Goal: Task Accomplishment & Management: Manage account settings

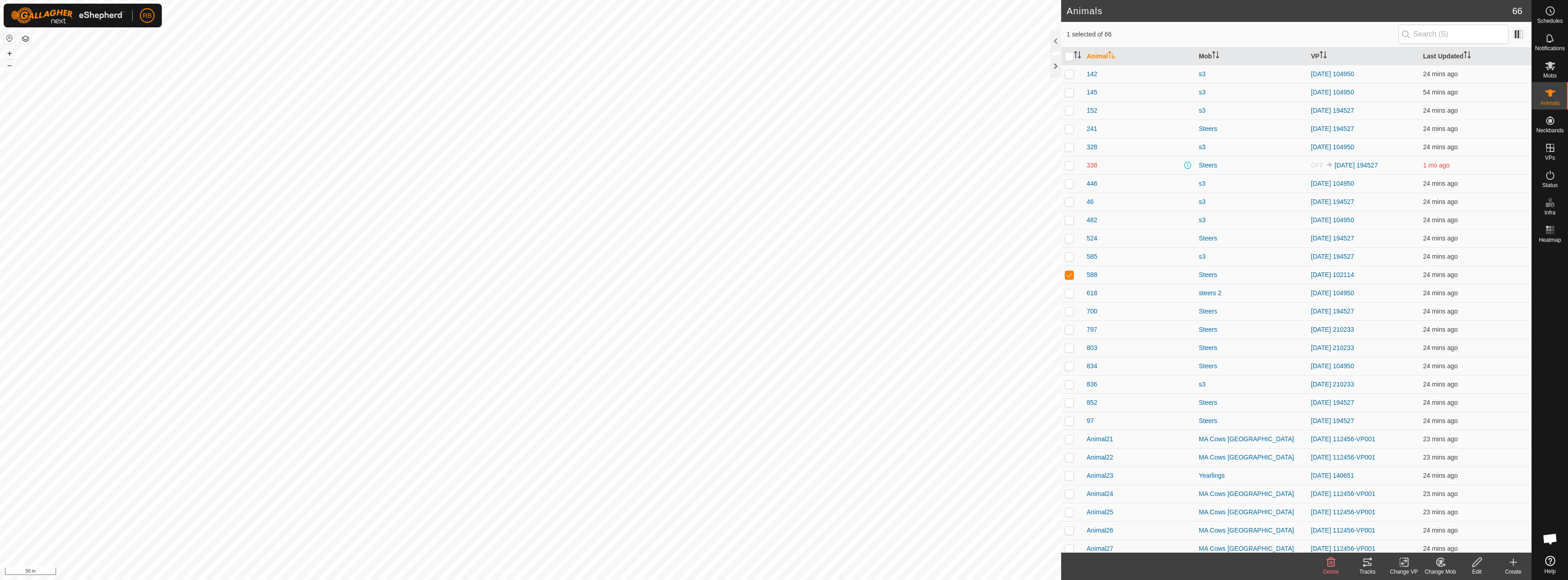
click at [1367, 572] on div "Tracks" at bounding box center [1366, 571] width 36 height 8
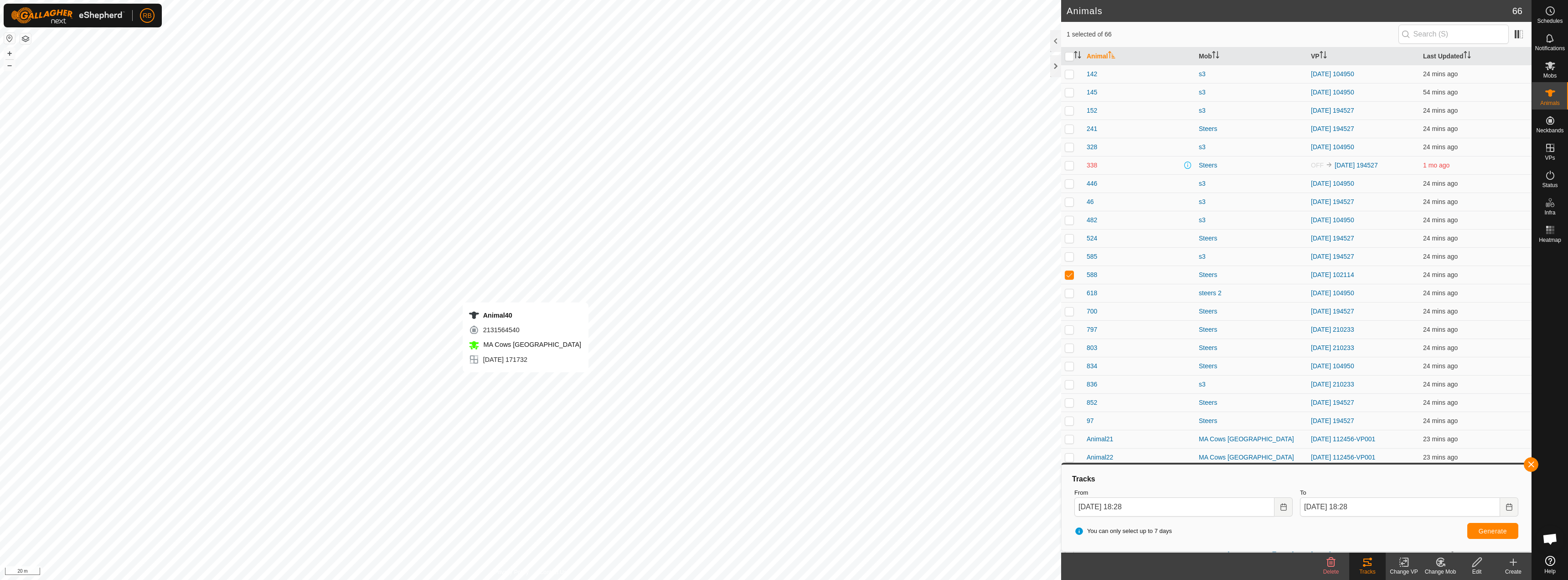
checkbox input "false"
checkbox input "true"
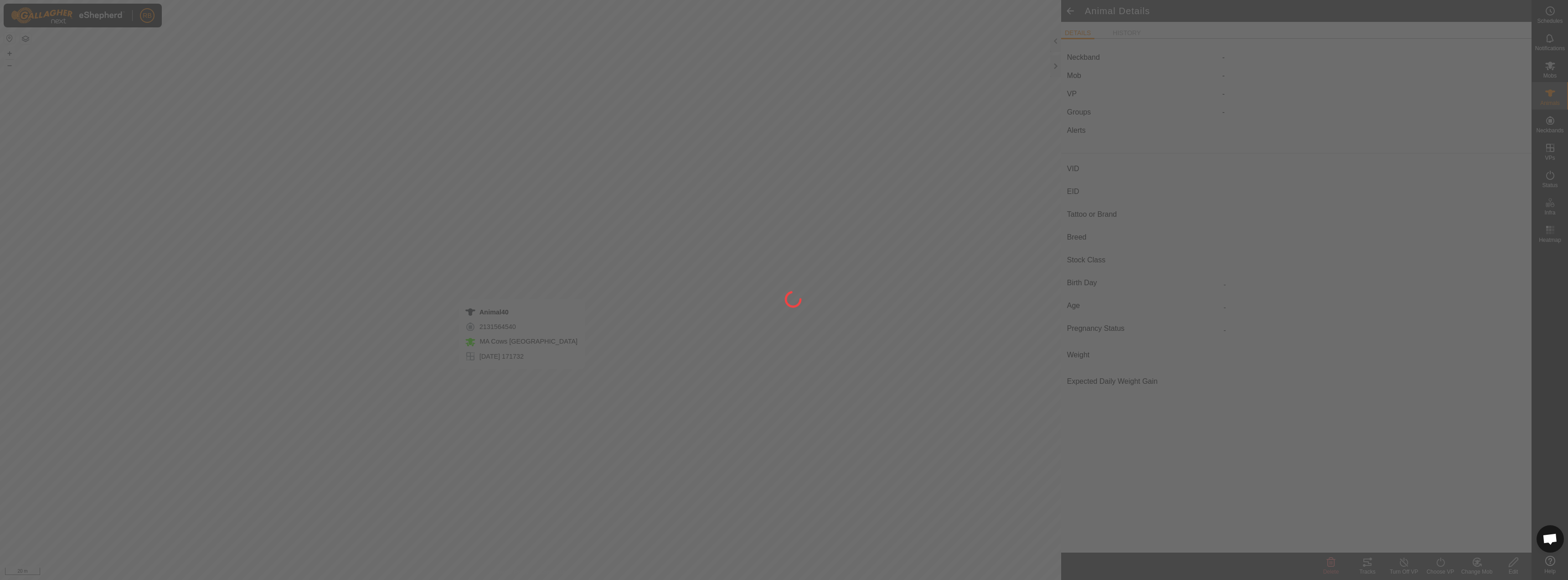
type input "-"
type input "bwf"
type input "-"
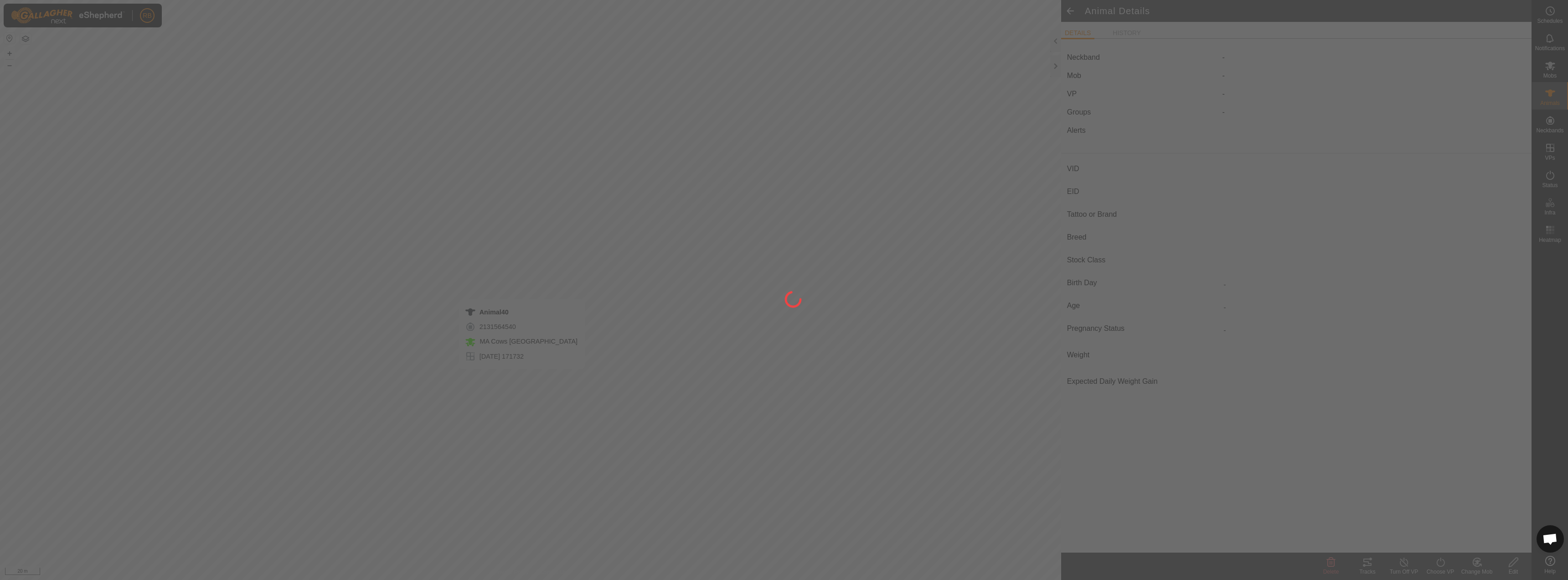
type input "-"
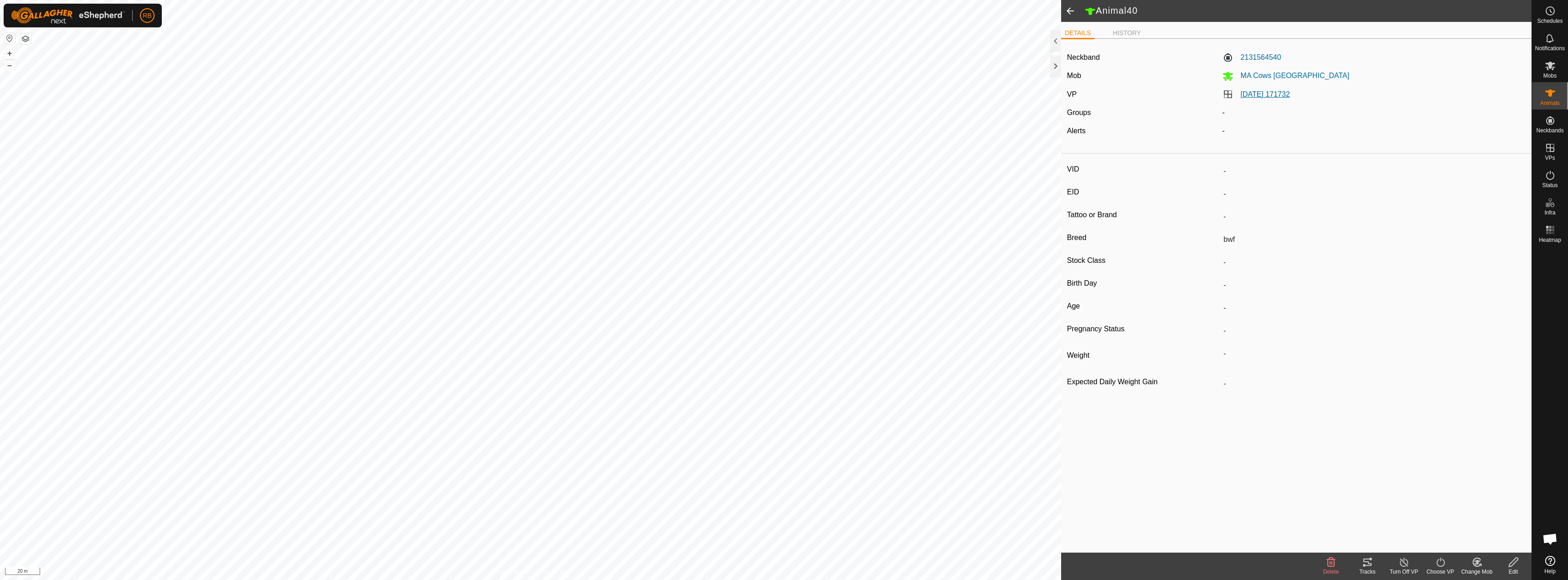
click at [1272, 93] on link "[DATE] 171732" at bounding box center [1265, 94] width 49 height 7
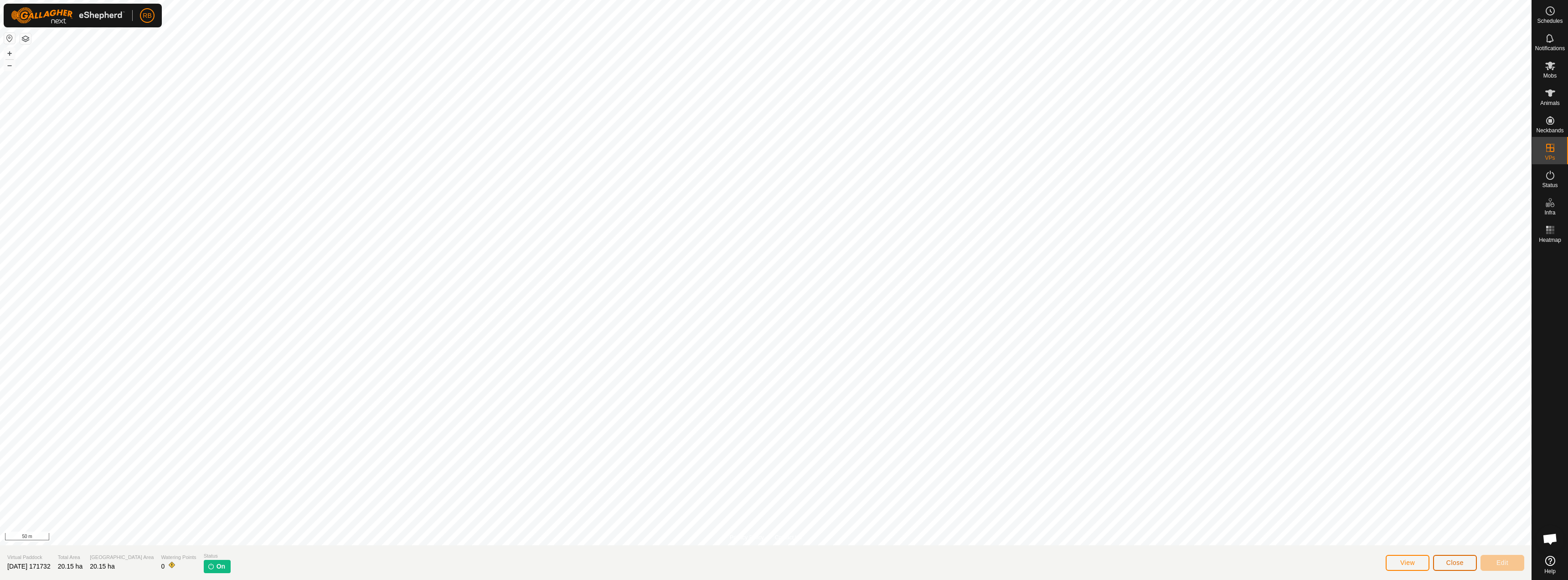
click at [1448, 557] on button "Close" at bounding box center [1455, 562] width 44 height 16
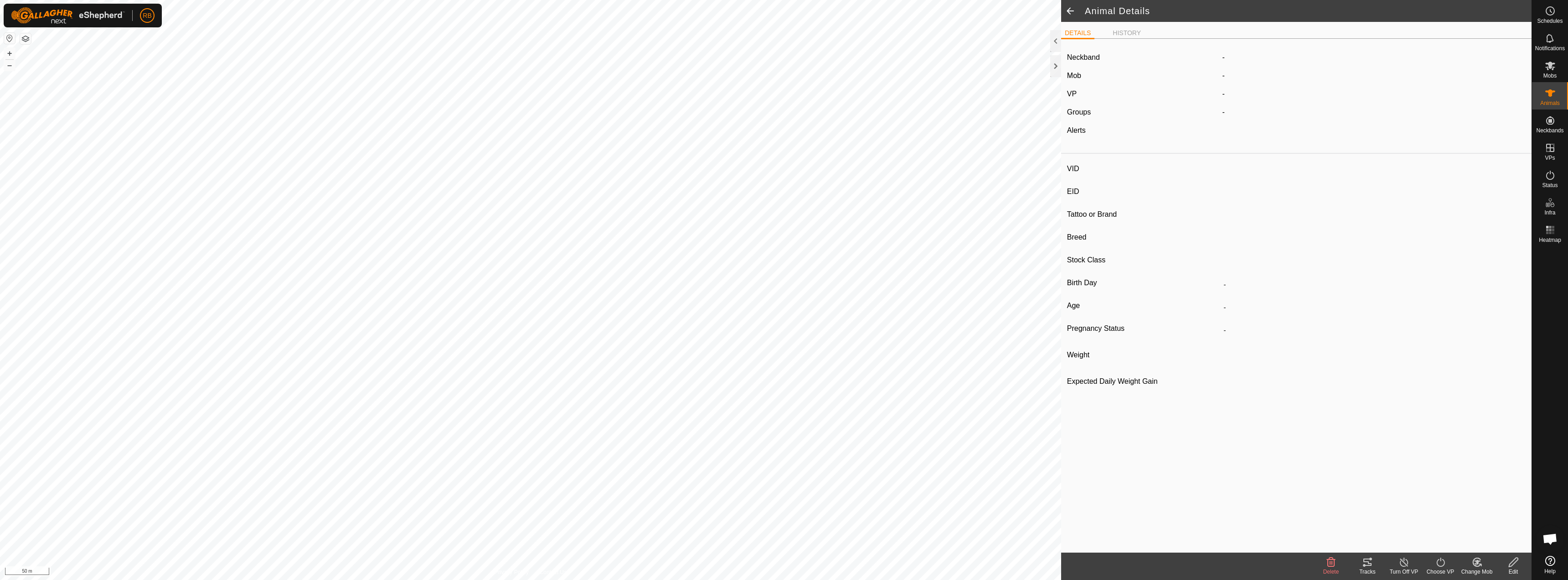
type input "-"
type input "bwf"
type input "-"
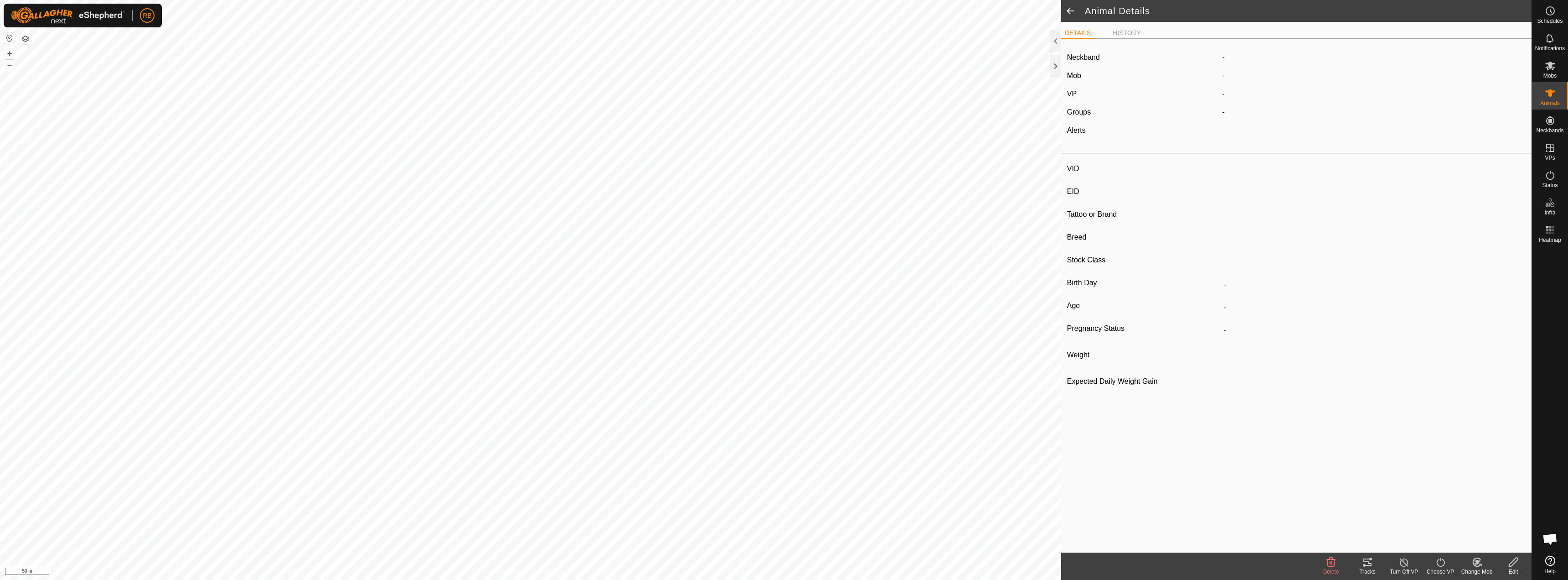
type input "-"
click at [1435, 561] on icon at bounding box center [1441, 562] width 11 height 11
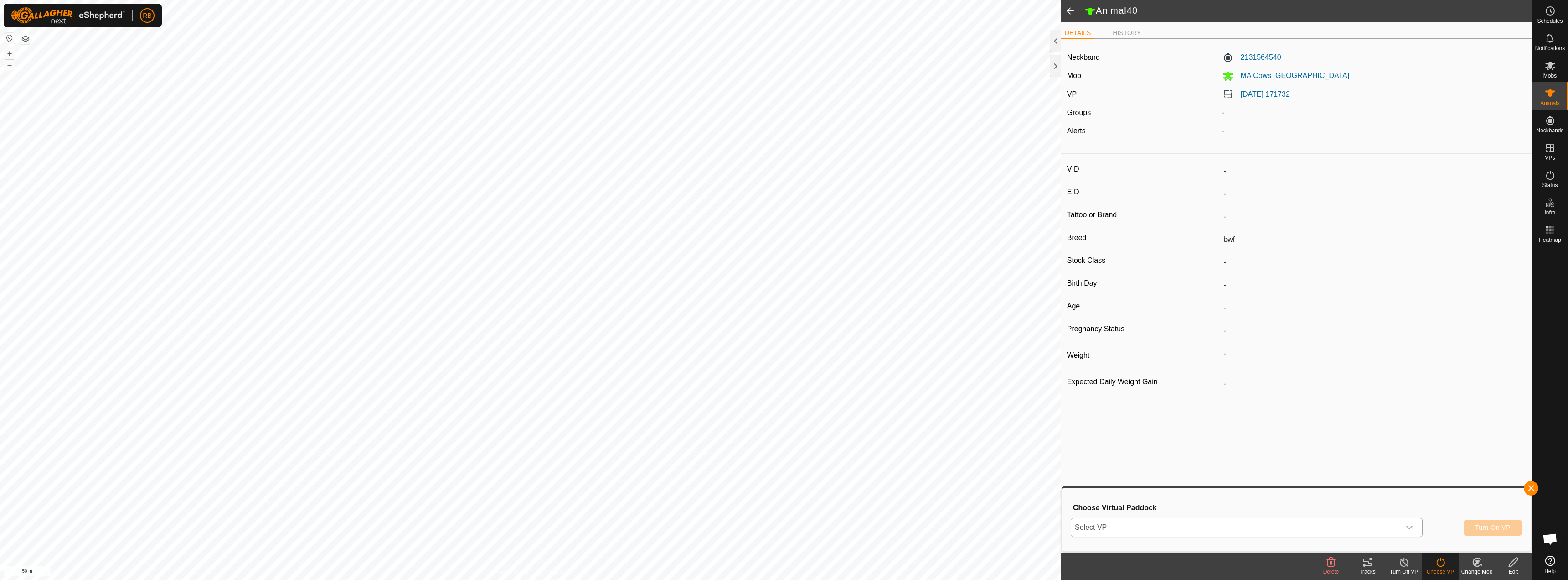
click at [1180, 528] on span "Select VP" at bounding box center [1235, 527] width 329 height 19
click at [1123, 447] on li "[DATE] 101918 65.43 ha" at bounding box center [1248, 452] width 351 height 19
click at [1493, 521] on button "Turn On VP" at bounding box center [1493, 527] width 59 height 16
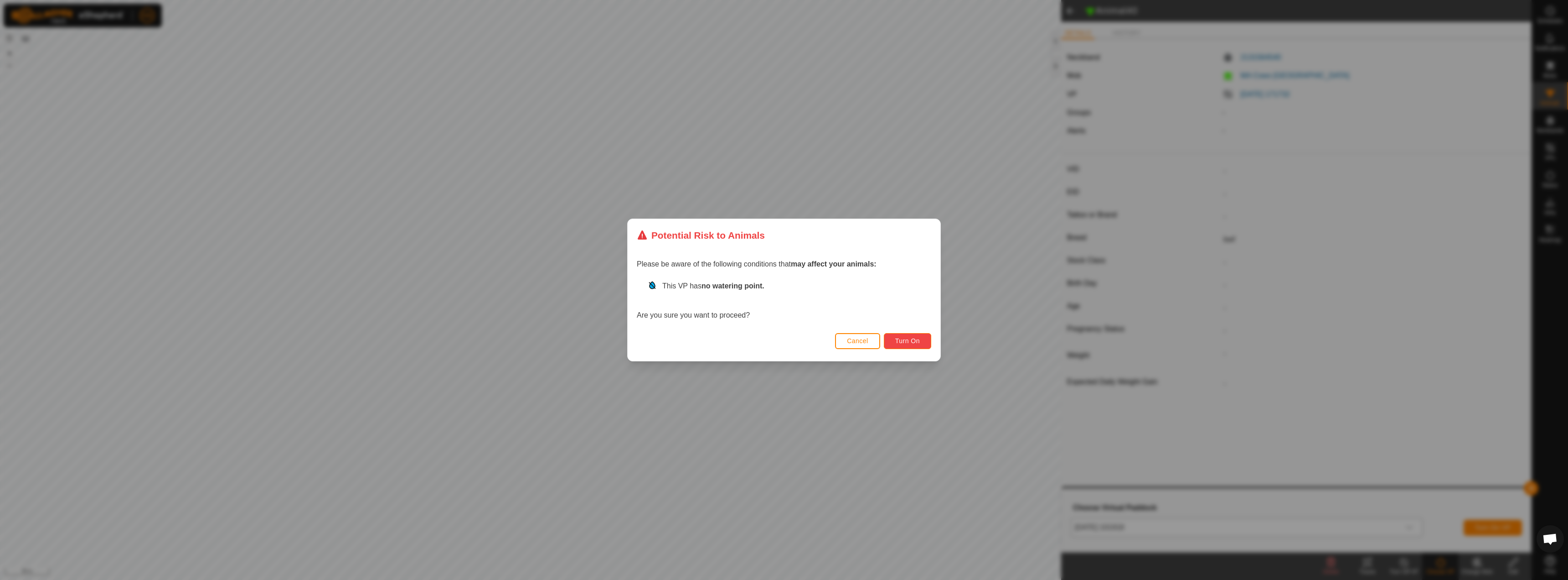
click at [910, 336] on button "Turn On" at bounding box center [907, 340] width 47 height 16
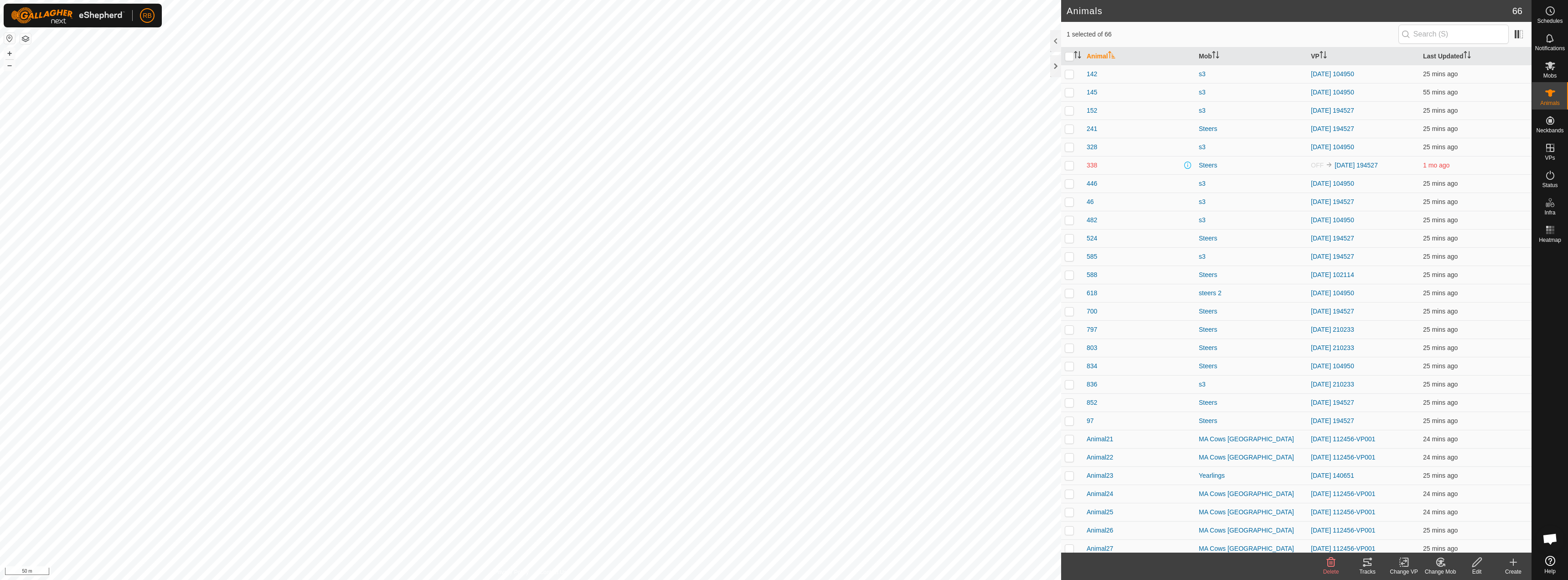
click at [1364, 566] on icon at bounding box center [1367, 562] width 11 height 11
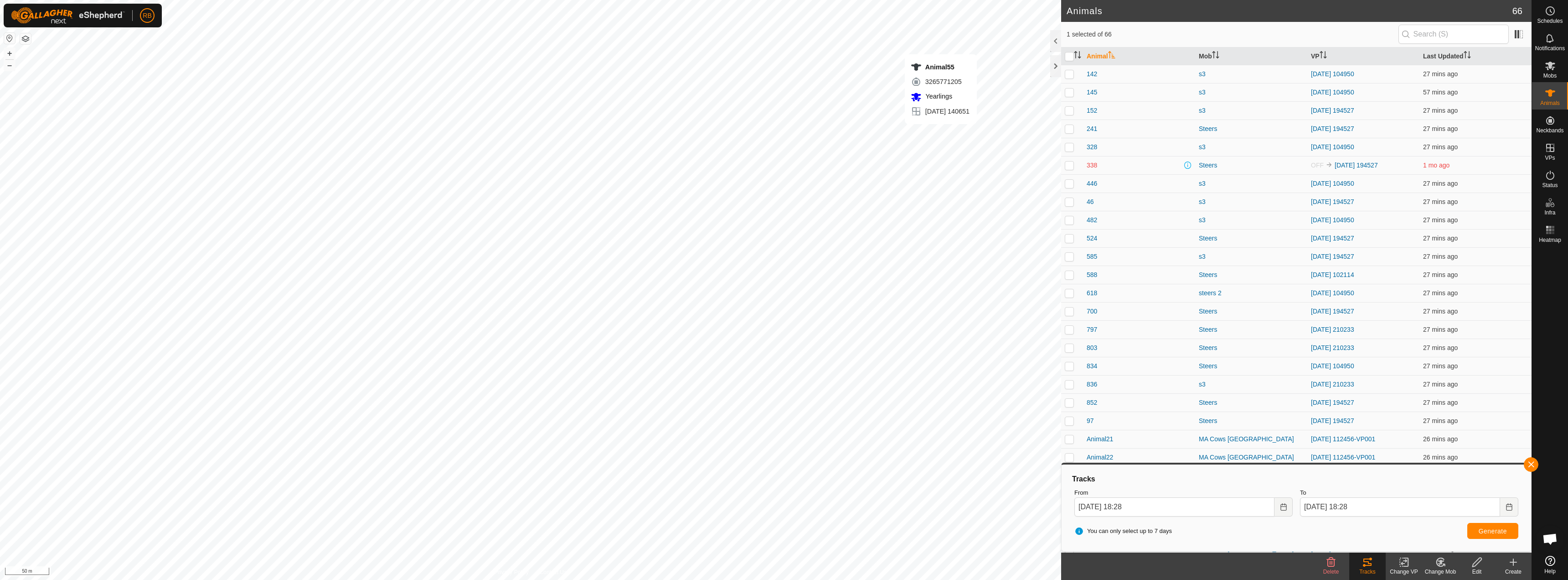
checkbox input "false"
checkbox input "true"
drag, startPoint x: 1531, startPoint y: 464, endPoint x: 1438, endPoint y: 558, distance: 132.2
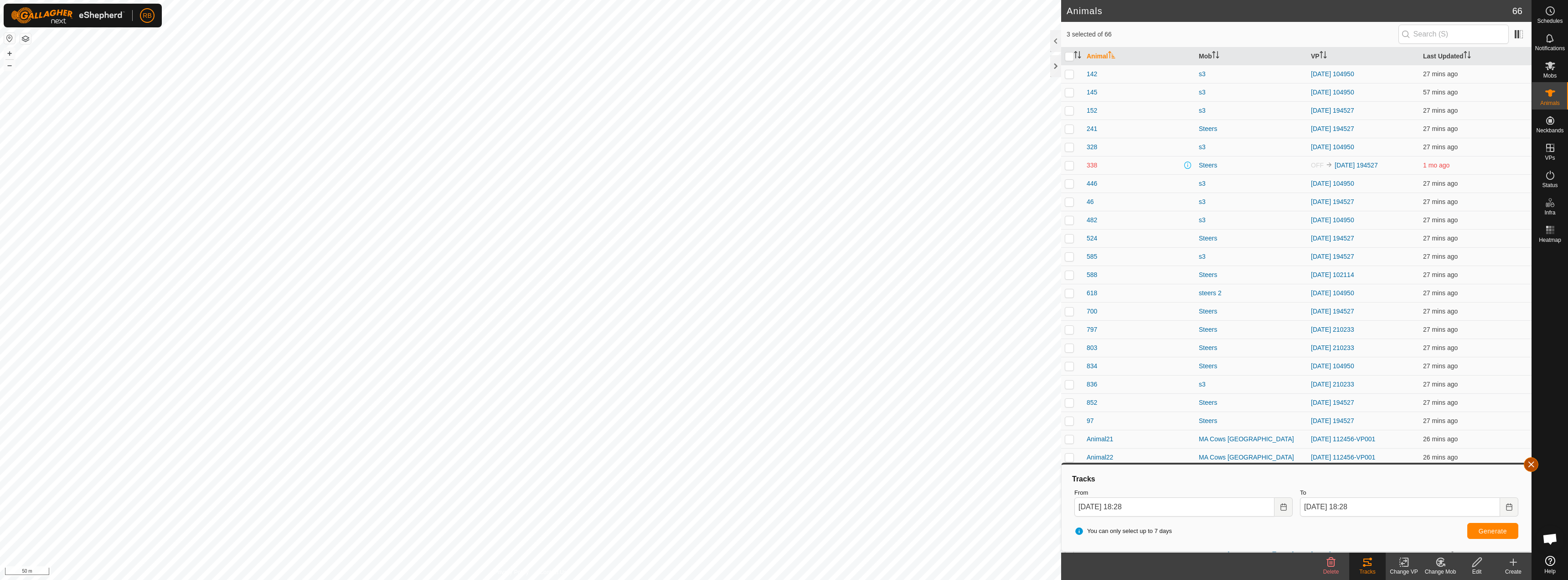
click at [1531, 464] on button "button" at bounding box center [1531, 465] width 15 height 15
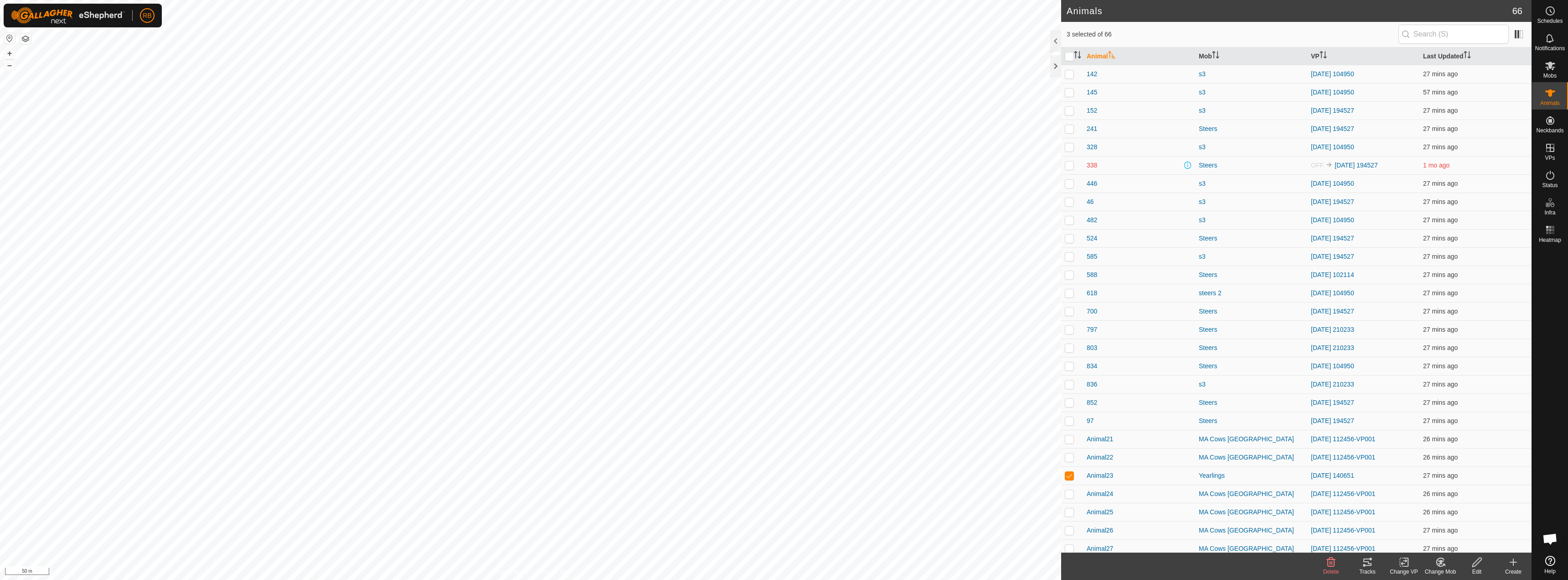
click at [1373, 566] on tracks-svg-icon at bounding box center [1366, 562] width 36 height 11
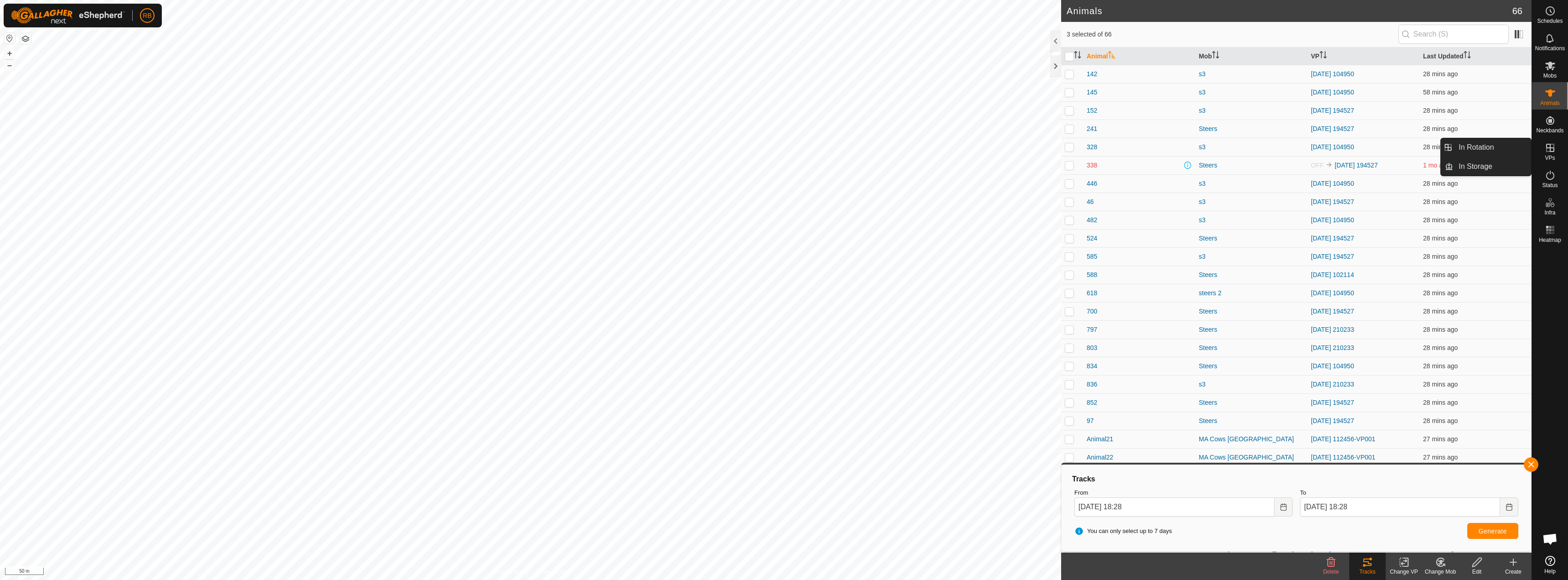
drag, startPoint x: 1555, startPoint y: 161, endPoint x: 1552, endPoint y: 152, distance: 9.5
click at [1552, 152] on icon at bounding box center [1550, 148] width 11 height 11
click at [1512, 147] on link "In Rotation" at bounding box center [1492, 148] width 78 height 19
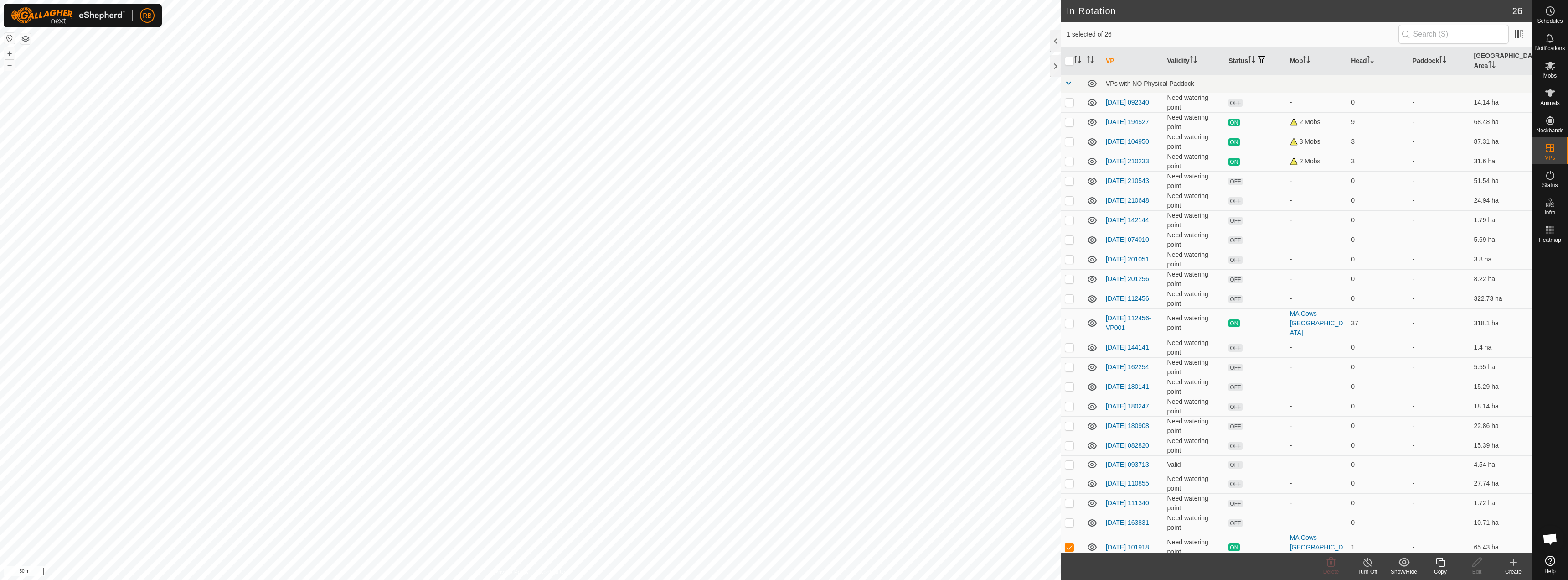
click at [1511, 565] on icon at bounding box center [1513, 562] width 11 height 11
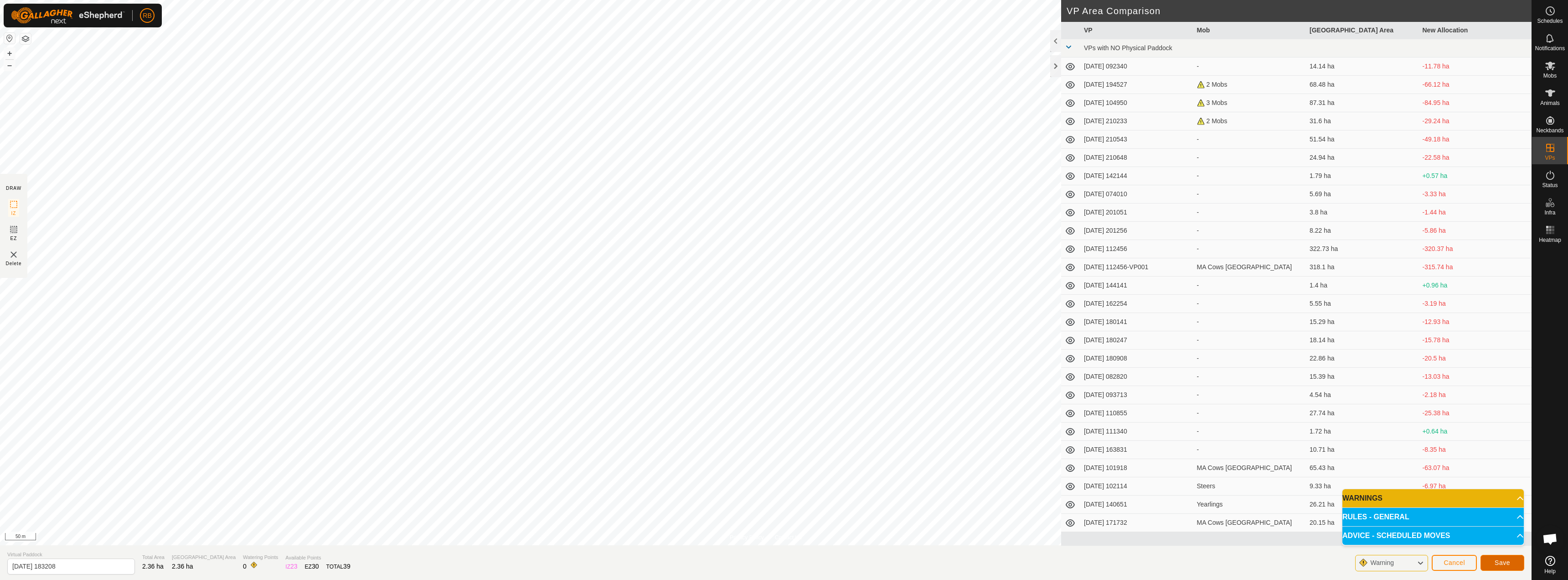
click at [1493, 564] on button "Save" at bounding box center [1502, 562] width 44 height 16
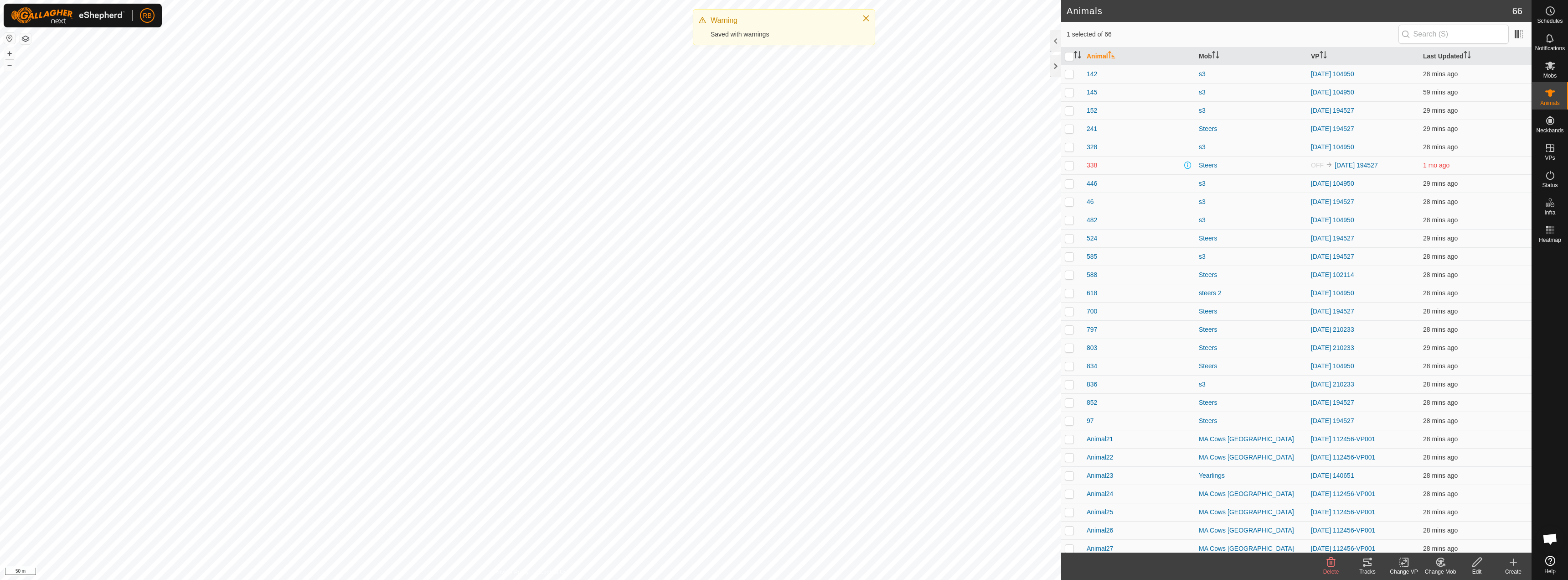
checkbox input "true"
click at [1407, 567] on icon at bounding box center [1404, 562] width 11 height 11
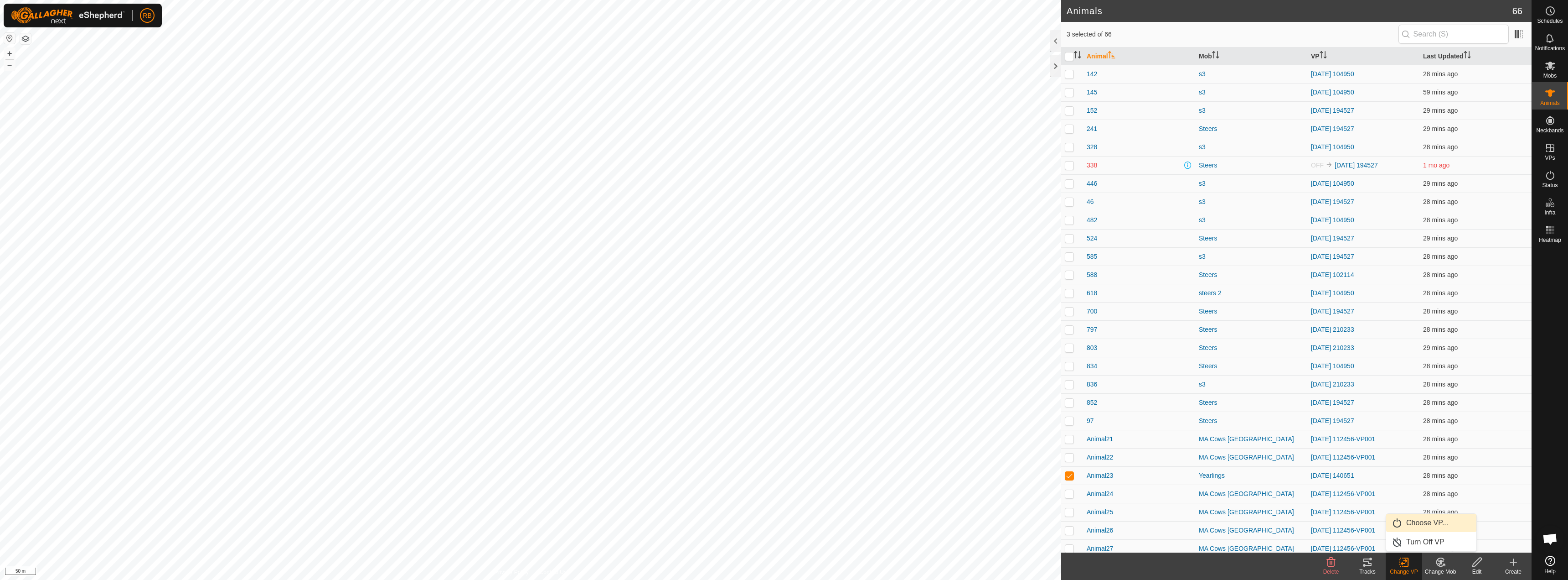
click at [1418, 531] on link "Choose VP..." at bounding box center [1431, 523] width 90 height 19
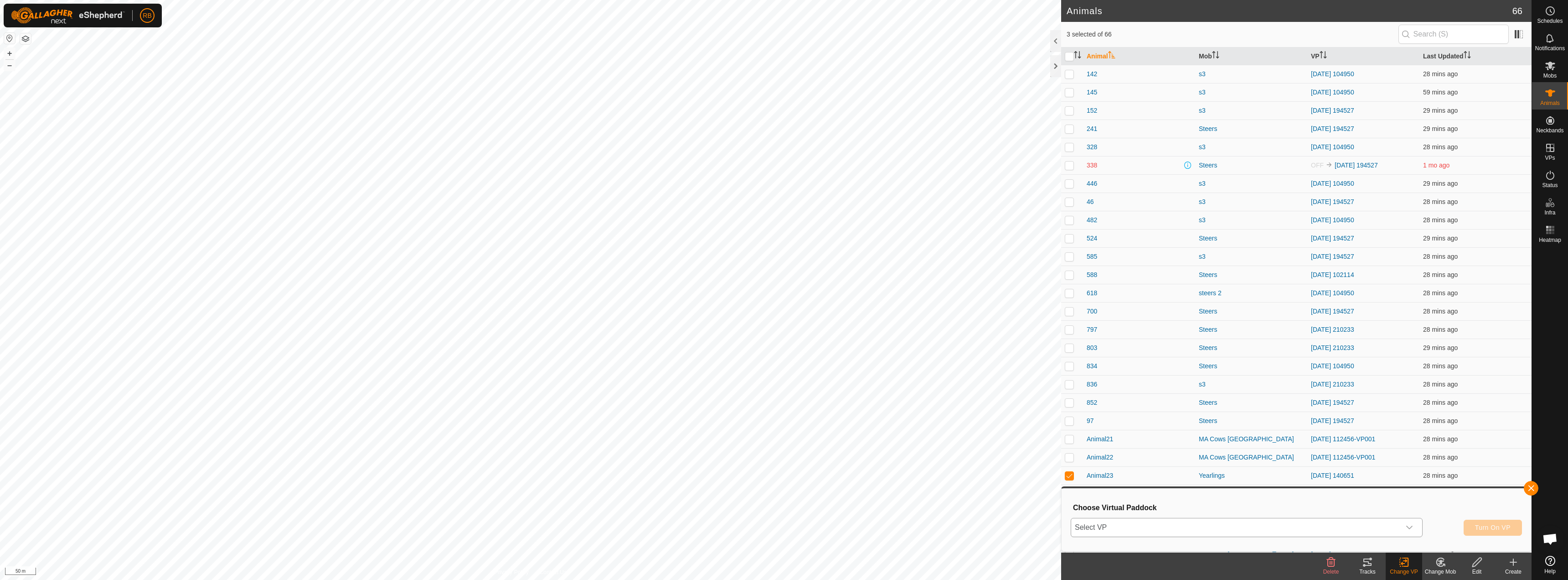
click at [1189, 524] on span "Select VP" at bounding box center [1235, 527] width 329 height 19
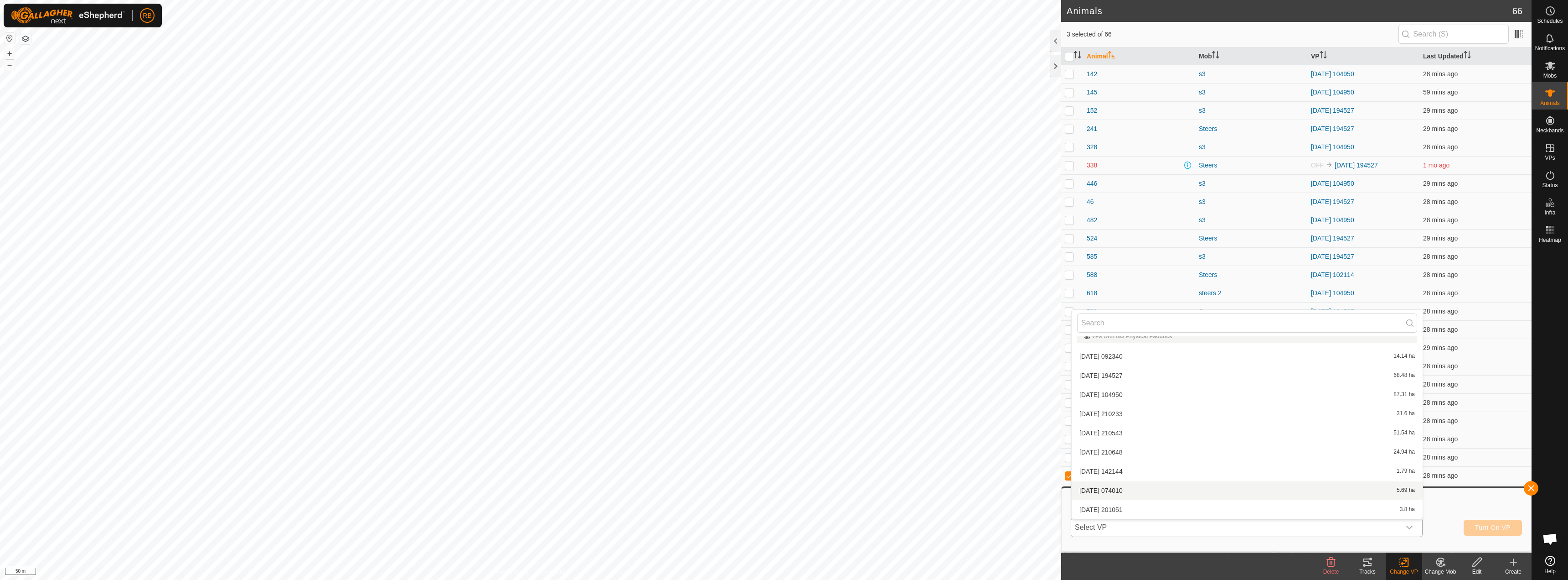
scroll to position [355, 0]
click at [1123, 511] on li "[DATE] 183208 2.36 ha" at bounding box center [1248, 509] width 351 height 19
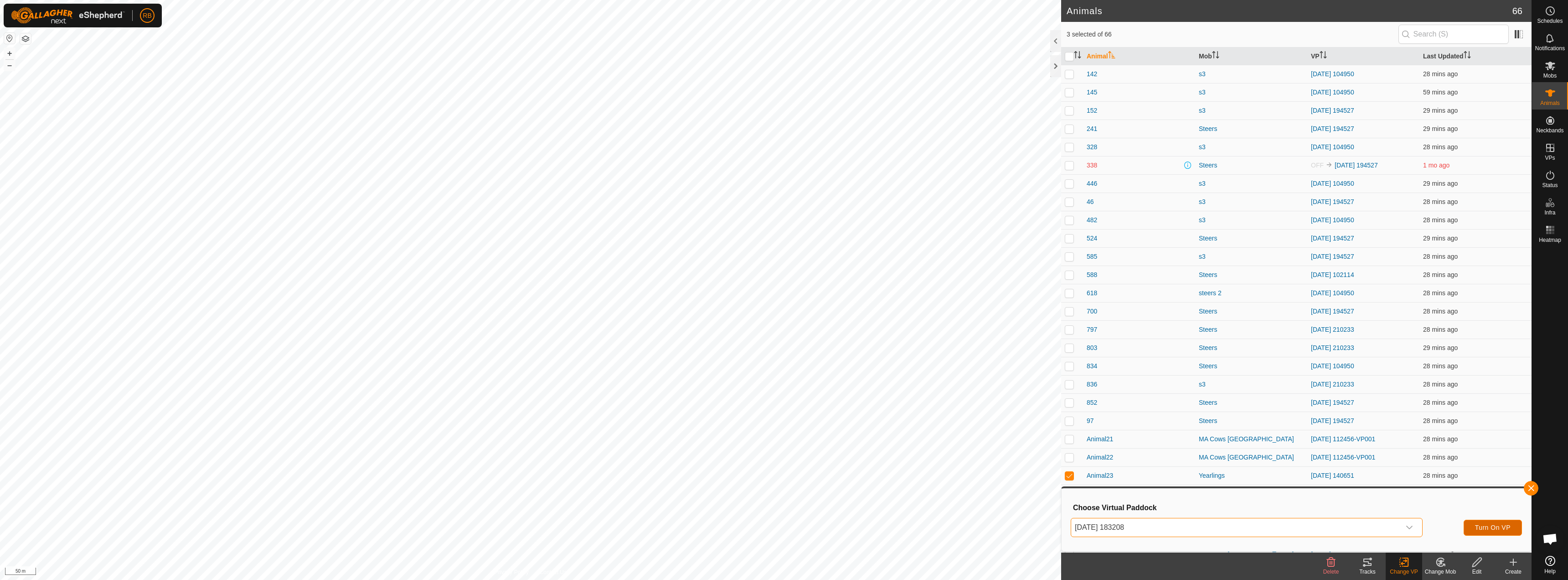
click at [1492, 533] on button "Turn On VP" at bounding box center [1493, 527] width 59 height 16
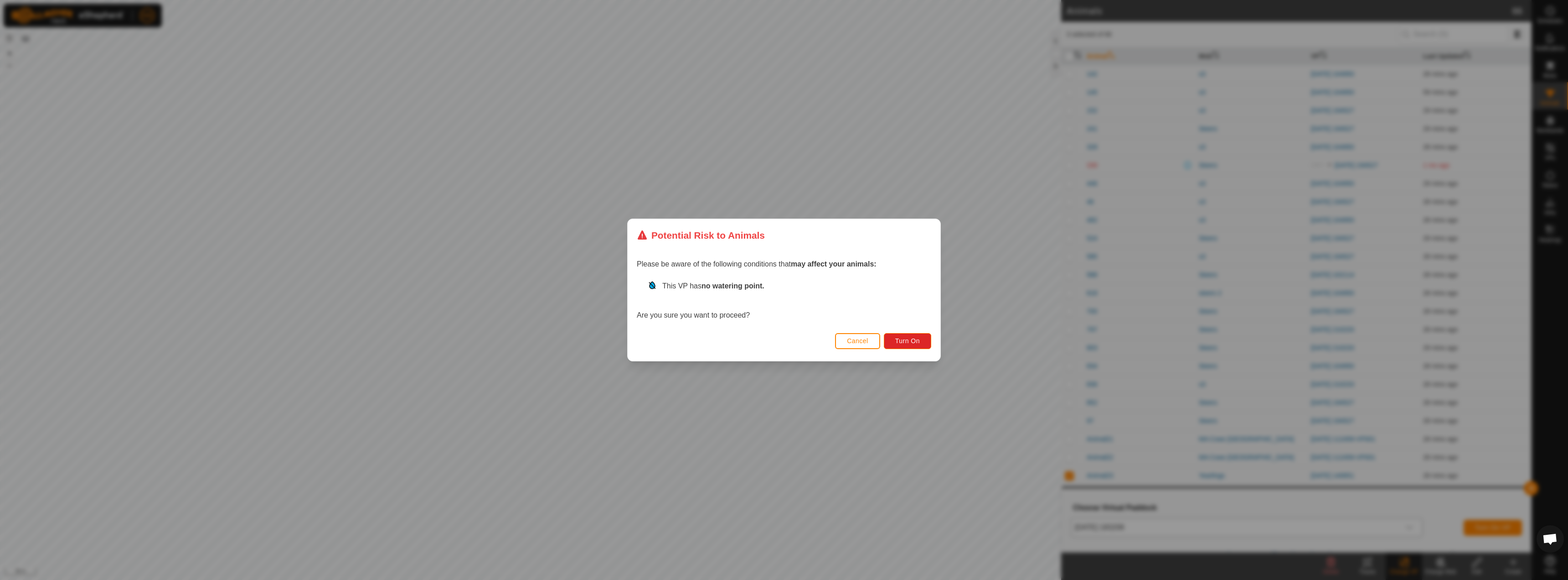
click at [900, 349] on div "Cancel Turn On" at bounding box center [784, 345] width 313 height 31
click at [907, 342] on span "Turn On" at bounding box center [908, 341] width 24 height 7
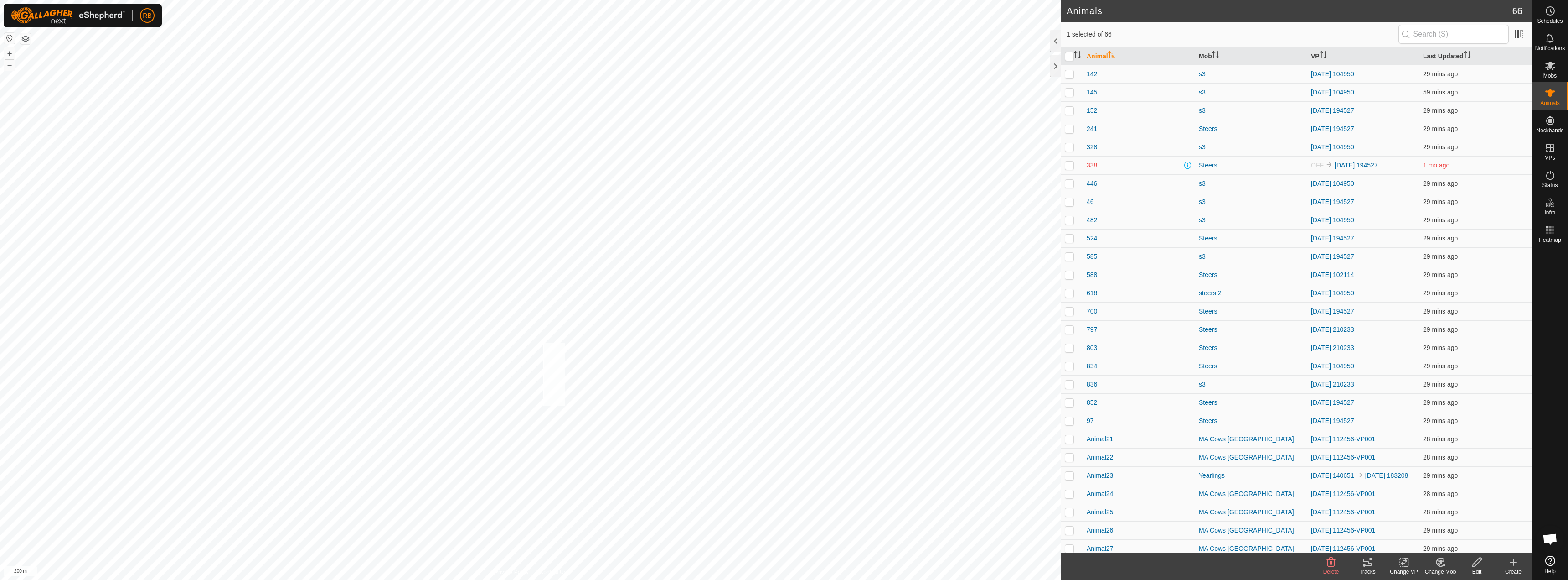
checkbox input "true"
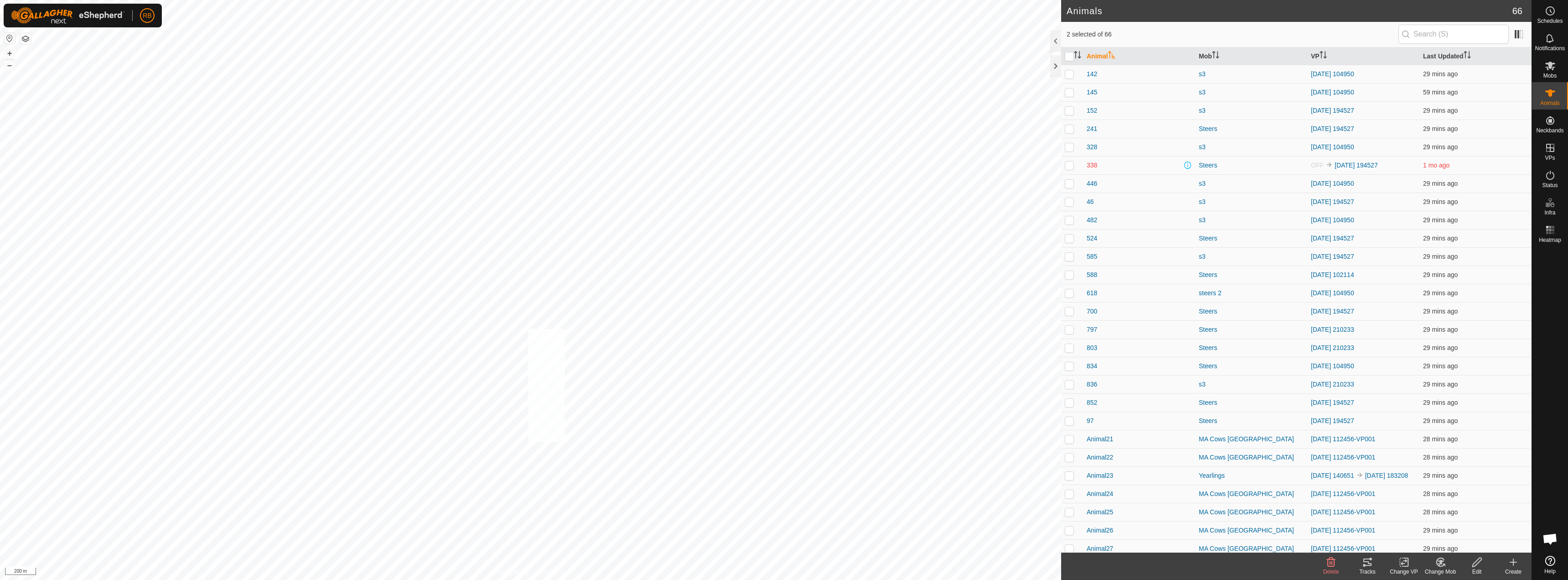
checkbox input "true"
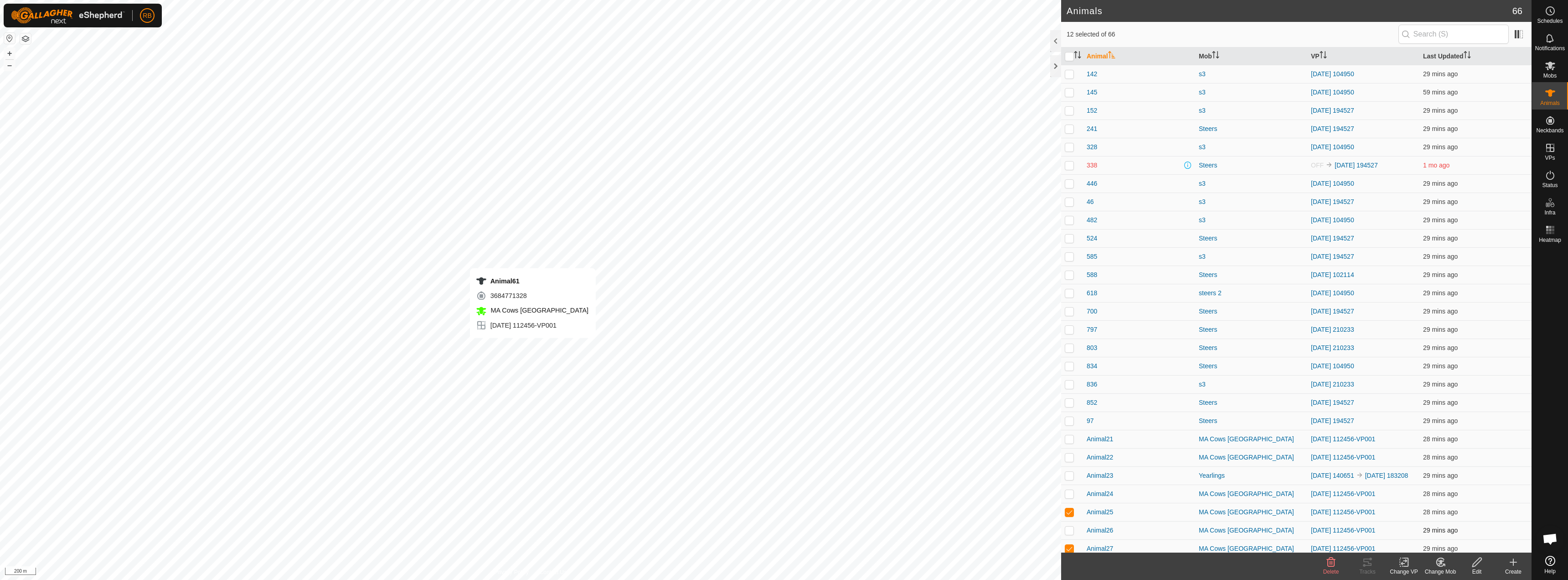
click at [532, 347] on div "Animal61 3684771328 MA [GEOGRAPHIC_DATA] [DATE] 112456-VP001 + – ⇧ i 200 m" at bounding box center [530, 290] width 1061 height 580
checkbox input "false"
click at [529, 343] on div "Animal25 0772050678 MA [GEOGRAPHIC_DATA] [DATE] 112456-VP001 + – ⇧ i 200 m" at bounding box center [530, 290] width 1061 height 580
checkbox input "false"
click at [1365, 562] on icon at bounding box center [1367, 562] width 8 height 7
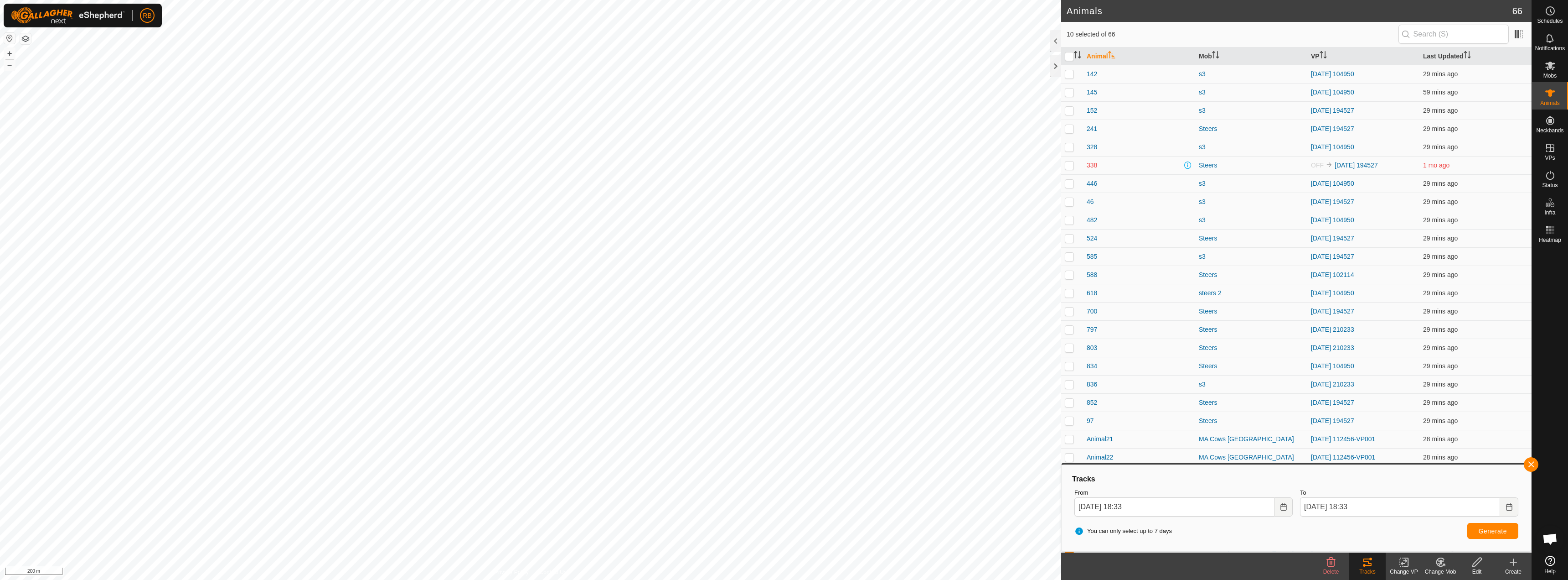
click at [20, 41] on button "button" at bounding box center [26, 39] width 11 height 11
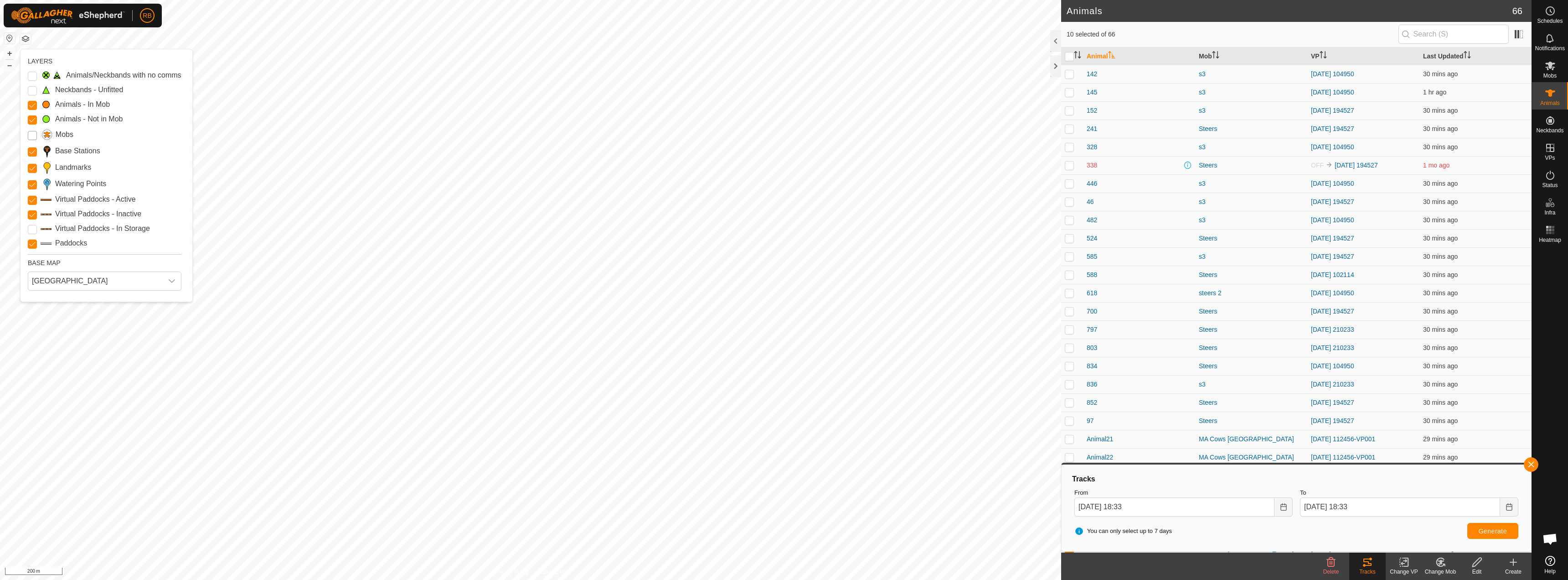
click at [31, 138] on input "Mobs" at bounding box center [33, 136] width 9 height 9
